Goal: Navigation & Orientation: Find specific page/section

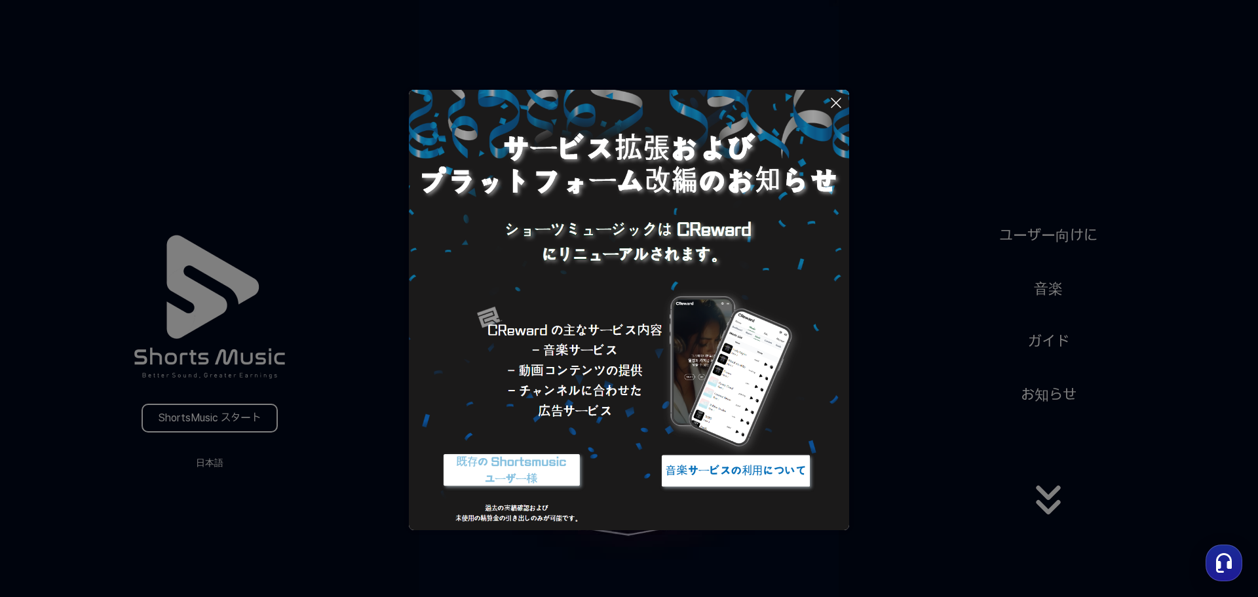
click at [749, 469] on img at bounding box center [736, 470] width 164 height 49
click at [839, 97] on icon at bounding box center [836, 103] width 16 height 16
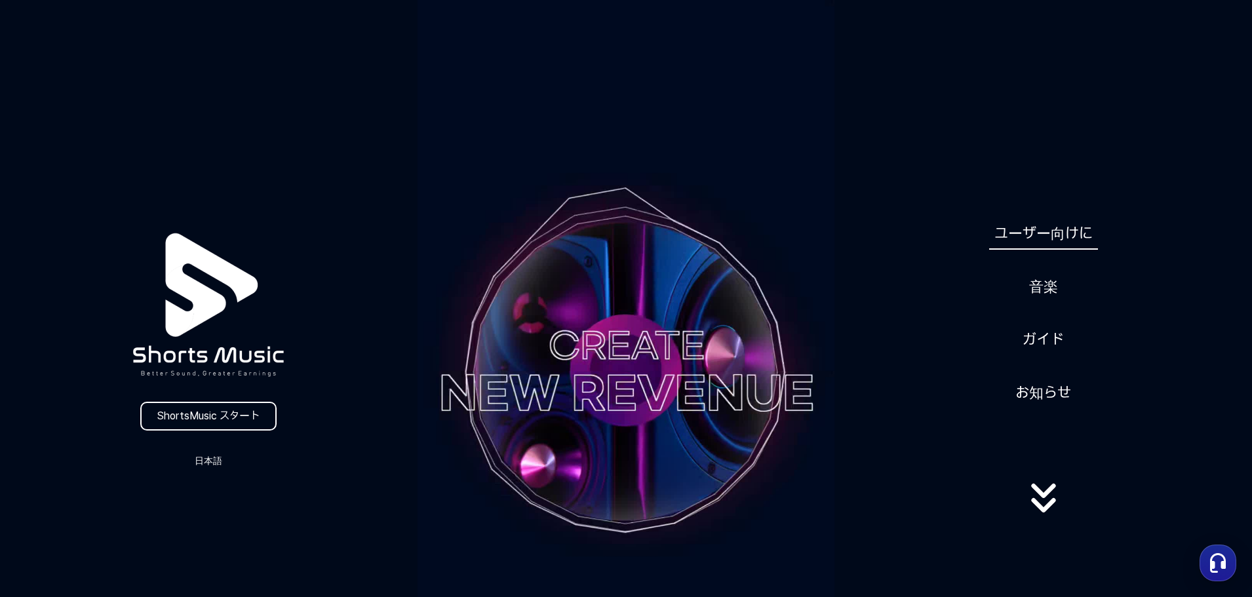
click at [1069, 227] on link "ユーザー向けに" at bounding box center [1043, 234] width 109 height 32
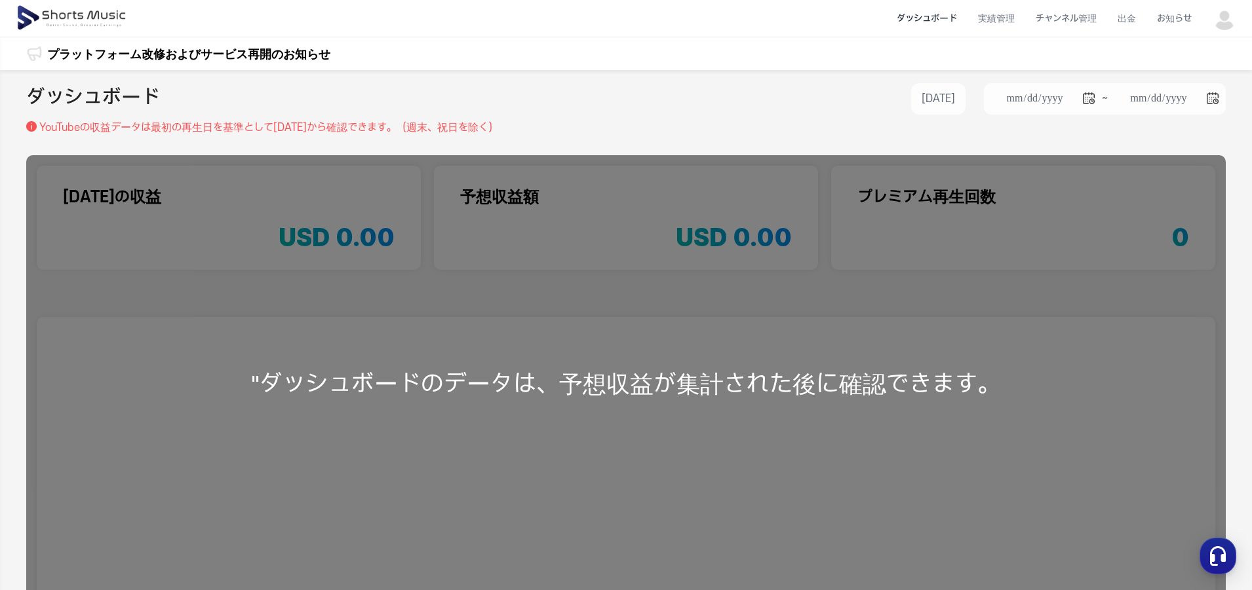
click at [1018, 385] on div ""ダッシュボードのデータは、予想収益が集計された後に確認できます。" at bounding box center [625, 383] width 1199 height 457
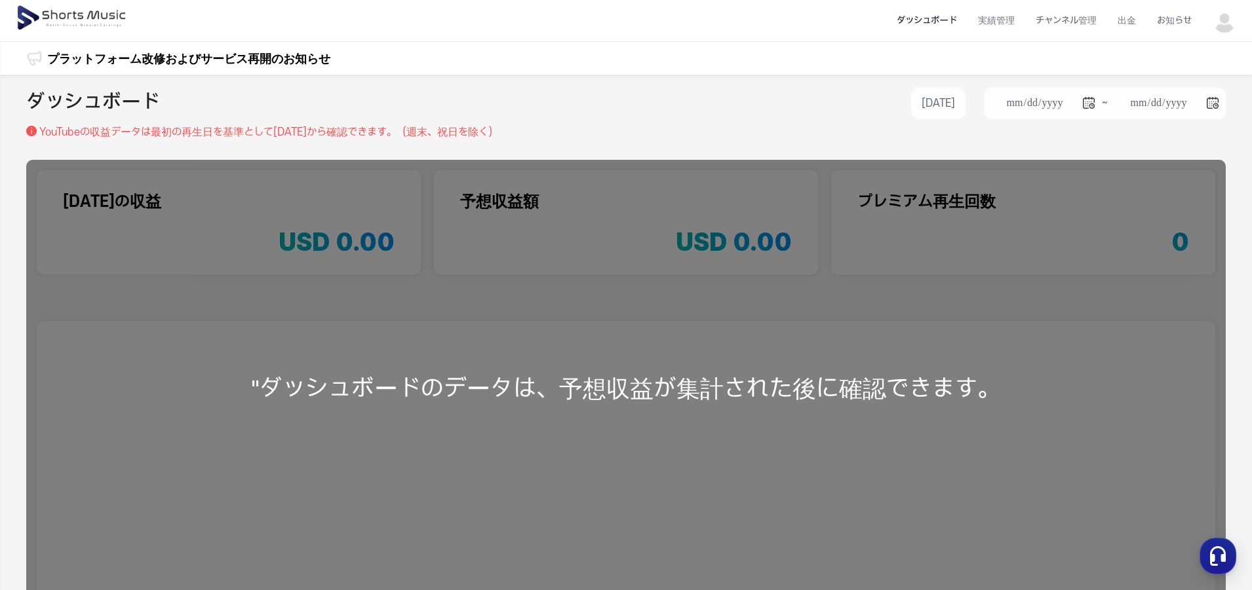
click at [98, 50] on link "プラットフォーム改修およびサービス再開のお知らせ" at bounding box center [188, 59] width 283 height 18
click at [146, 55] on link "プラットフォーム改修およびサービス再開のお知らせ" at bounding box center [188, 59] width 283 height 18
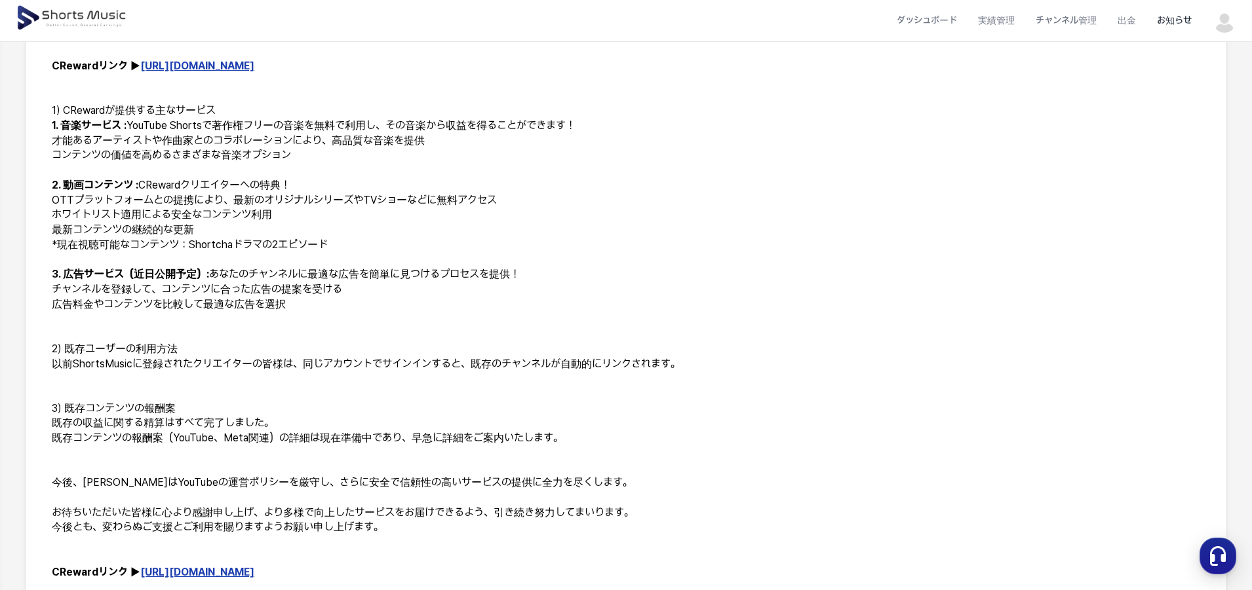
scroll to position [493, 0]
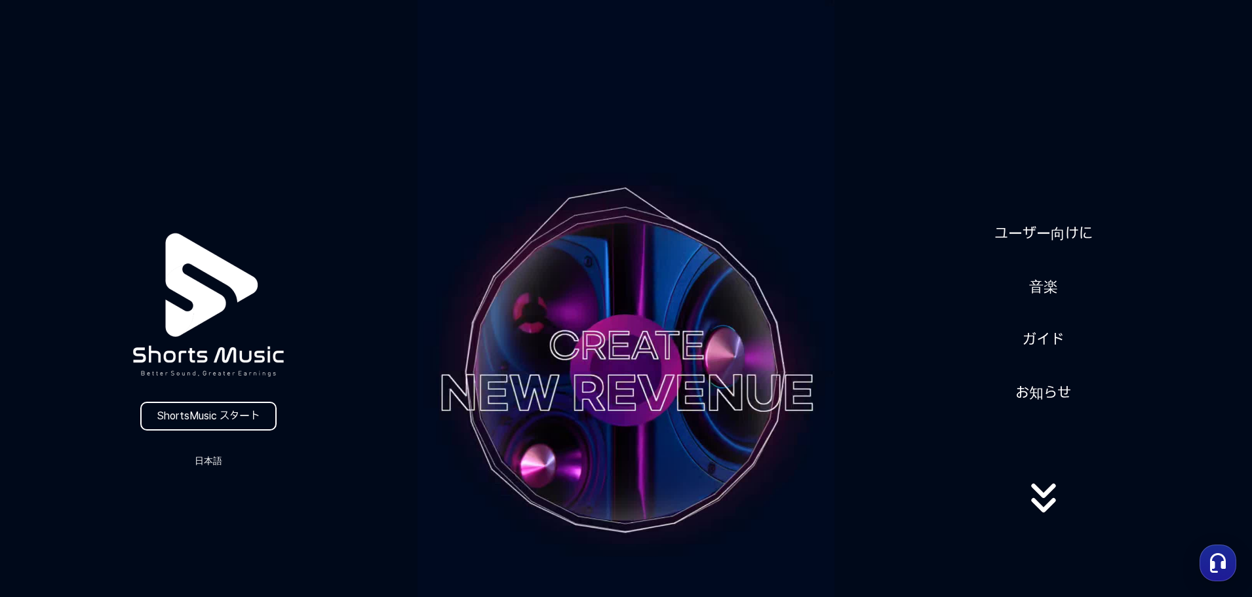
click at [1041, 488] on icon at bounding box center [1043, 498] width 84 height 52
click at [1046, 394] on link "お知らせ" at bounding box center [1043, 393] width 66 height 32
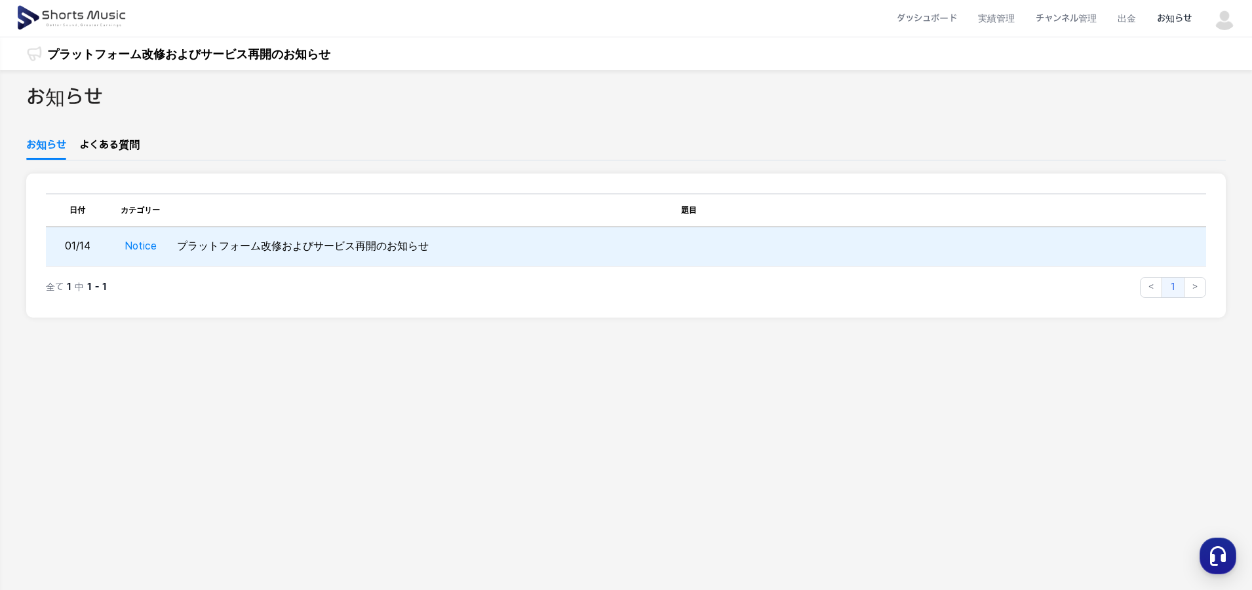
click at [390, 235] on td "プラットフォーム改修およびサービス再開のお知らせ" at bounding box center [689, 246] width 1034 height 39
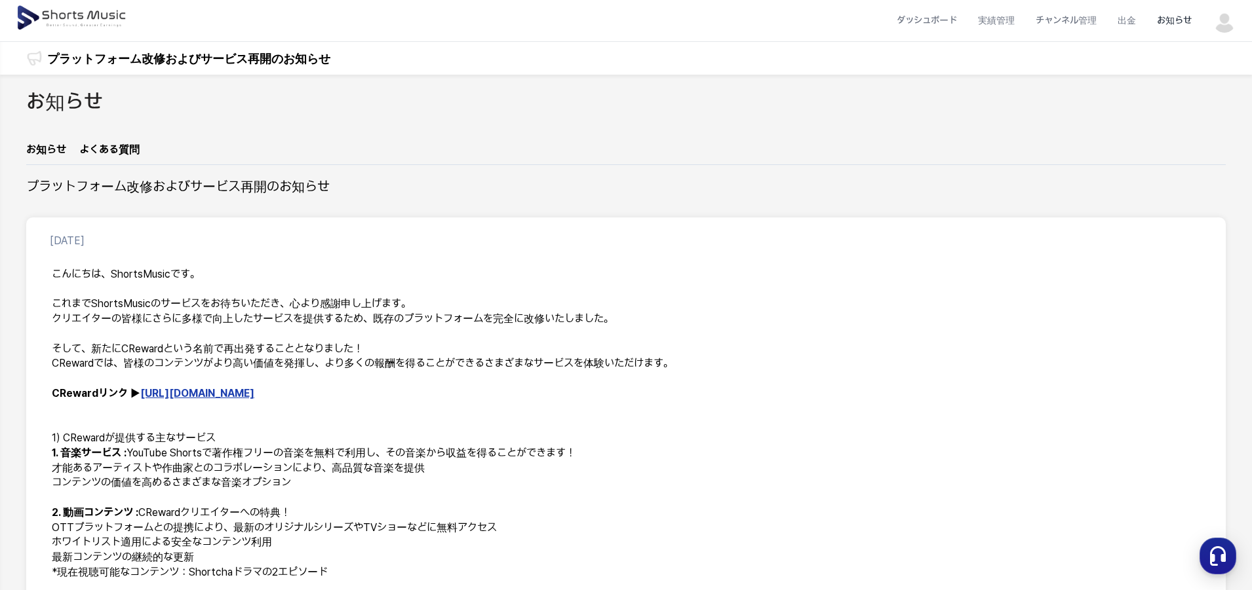
click at [48, 151] on link "お知らせ" at bounding box center [46, 153] width 40 height 22
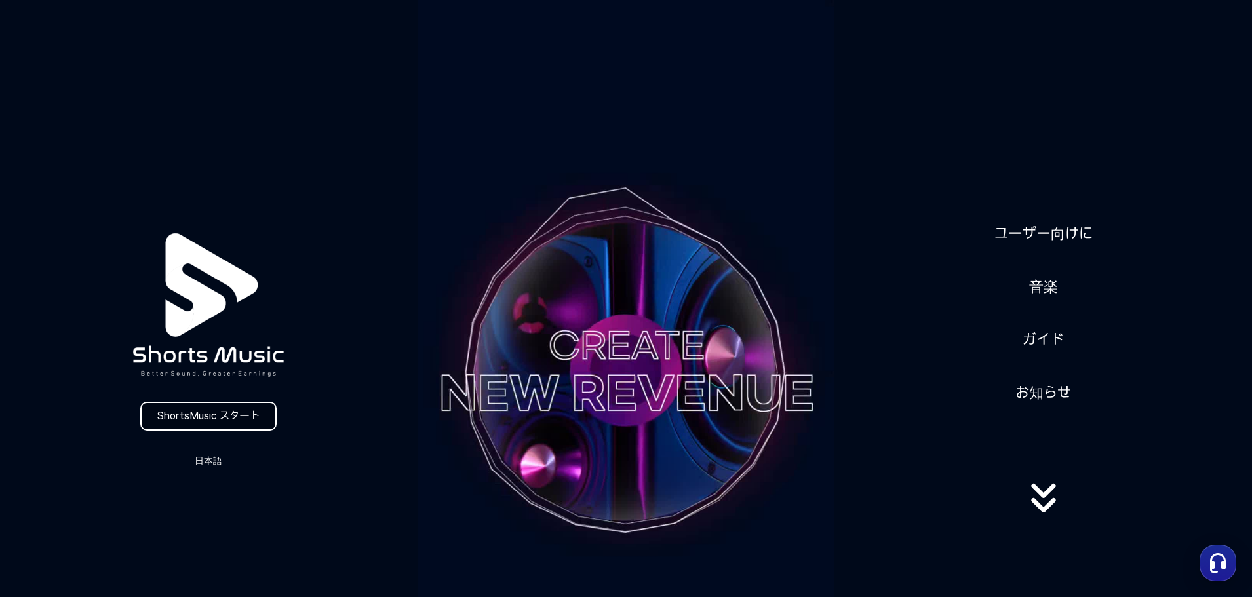
click at [210, 405] on link "ShortsMusic スタート" at bounding box center [208, 416] width 136 height 29
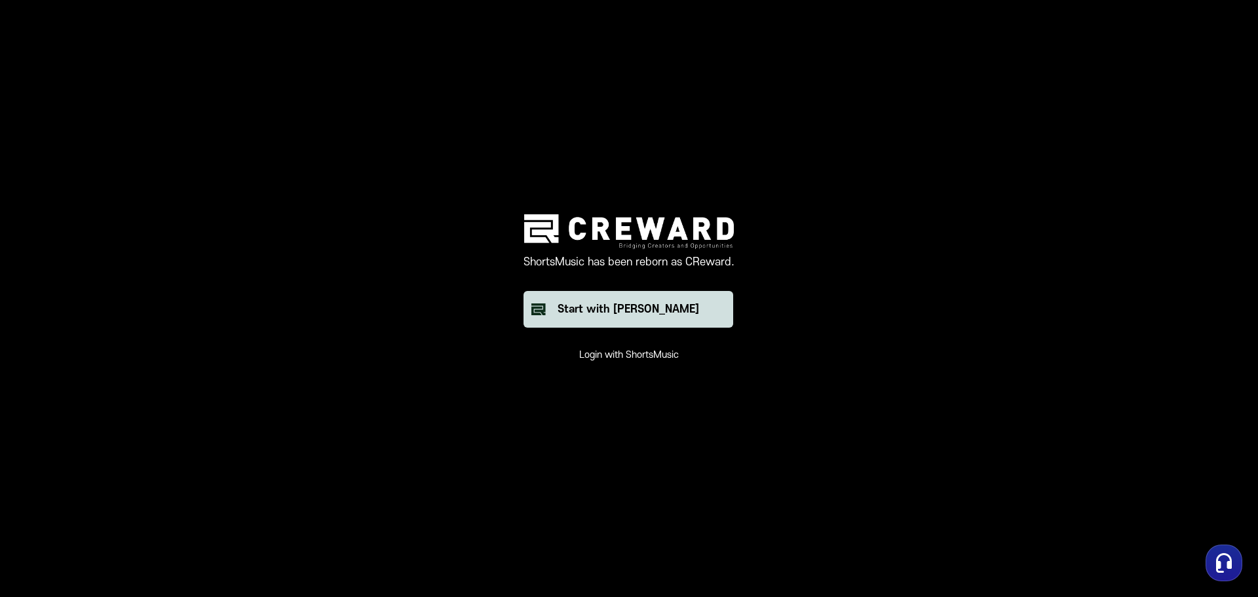
click at [664, 305] on div "Start with [PERSON_NAME]" at bounding box center [629, 309] width 142 height 16
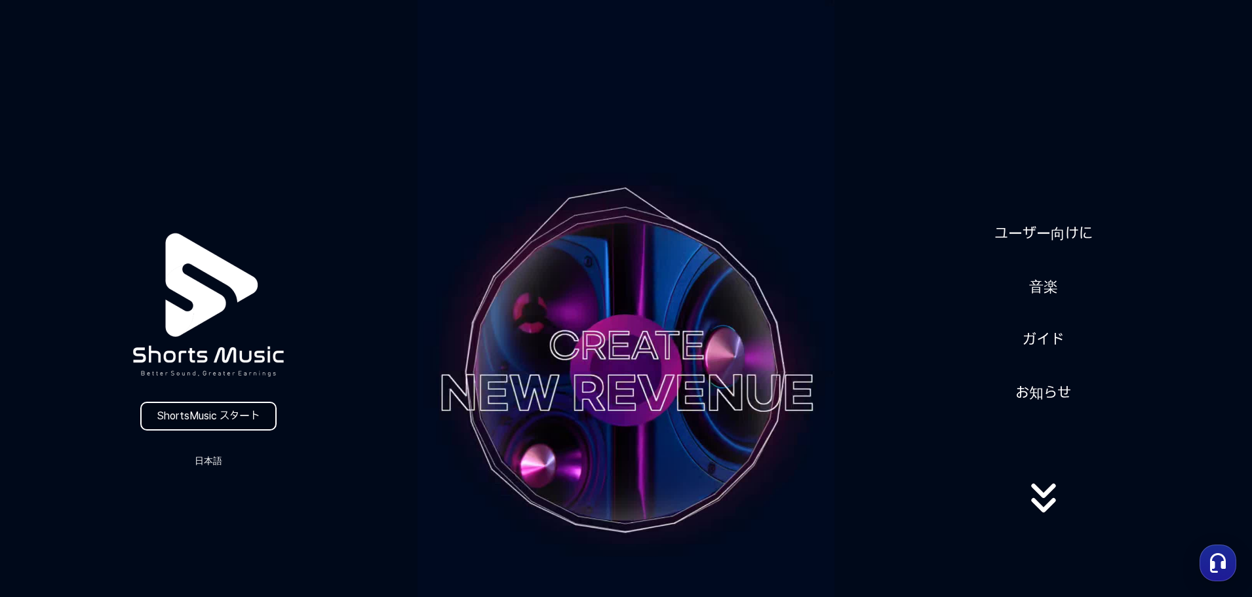
click at [229, 417] on link "ShortsMusic スタート" at bounding box center [208, 416] width 136 height 29
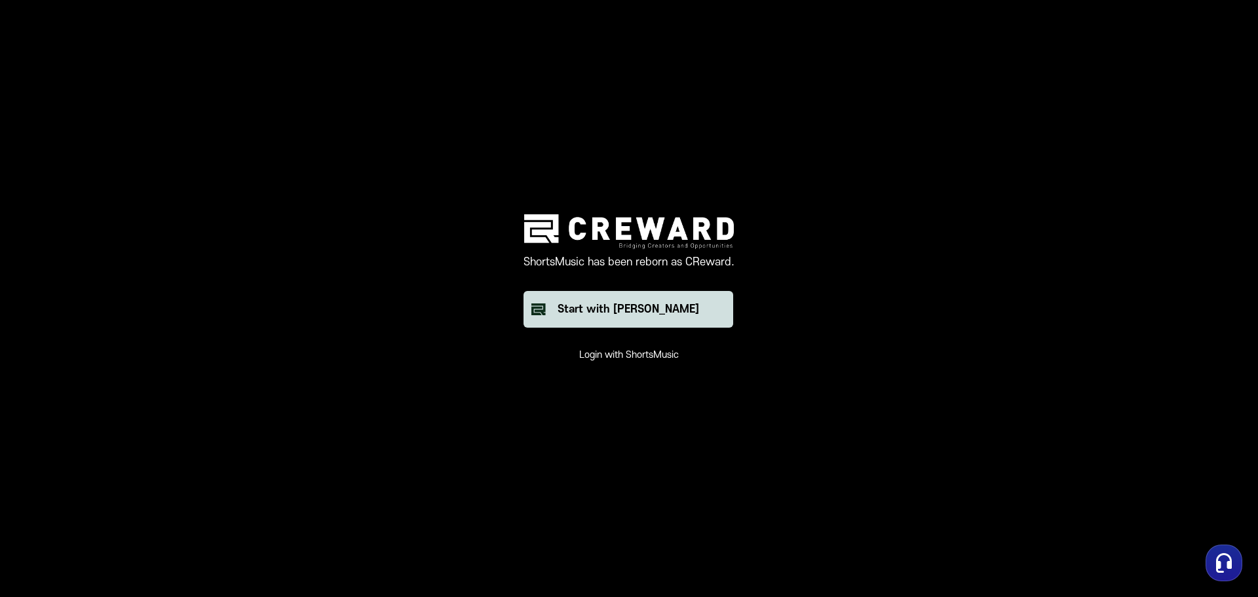
click at [580, 310] on div "Start with [PERSON_NAME]" at bounding box center [629, 309] width 142 height 16
